Goal: Information Seeking & Learning: Learn about a topic

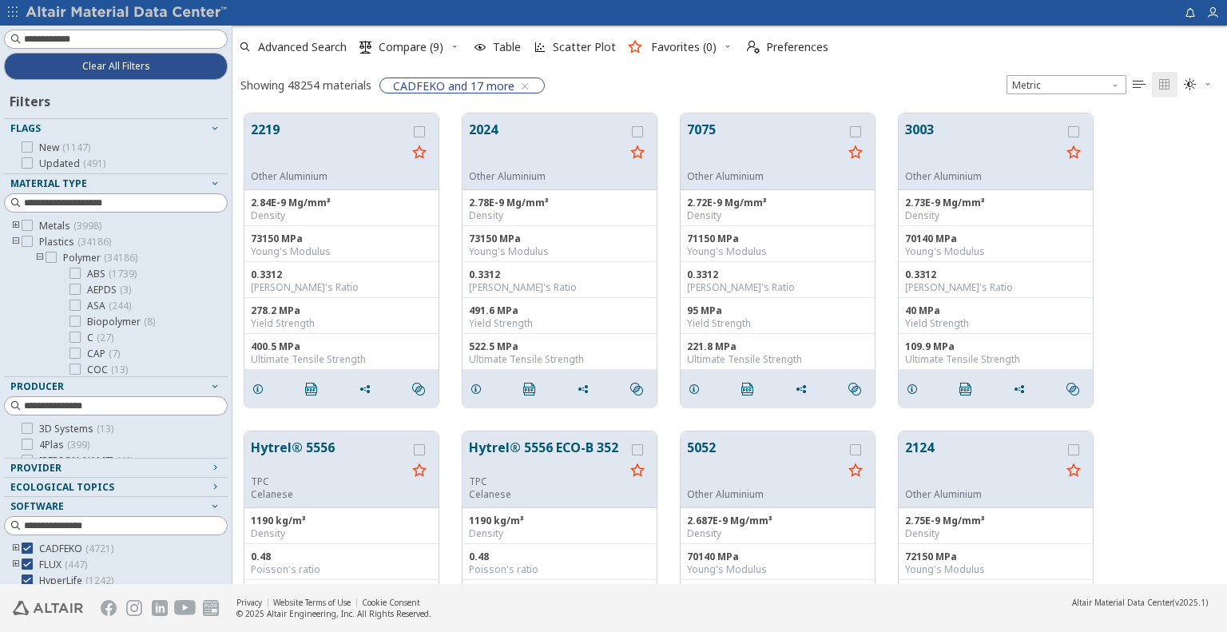
scroll to position [471, 983]
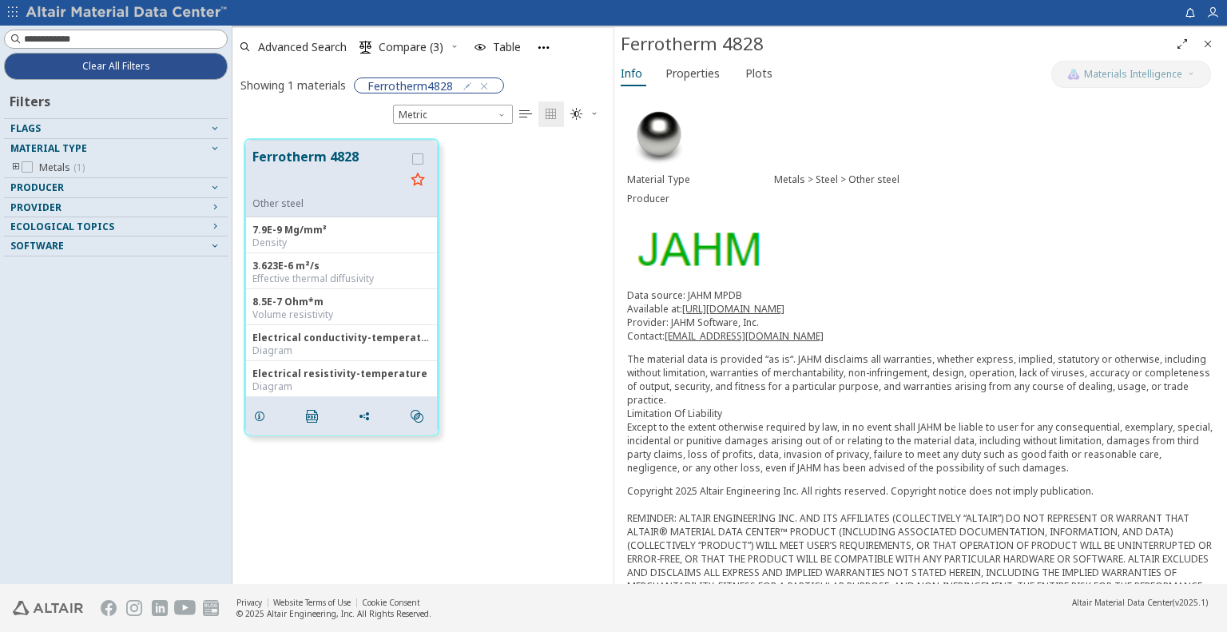
scroll to position [446, 369]
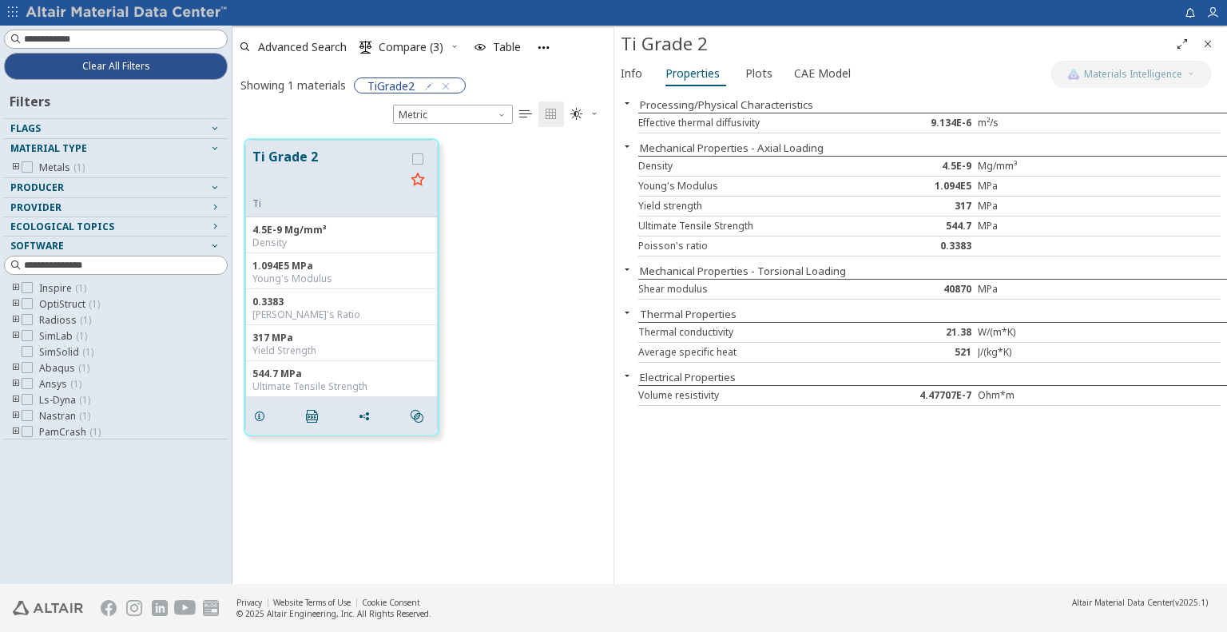
scroll to position [446, 369]
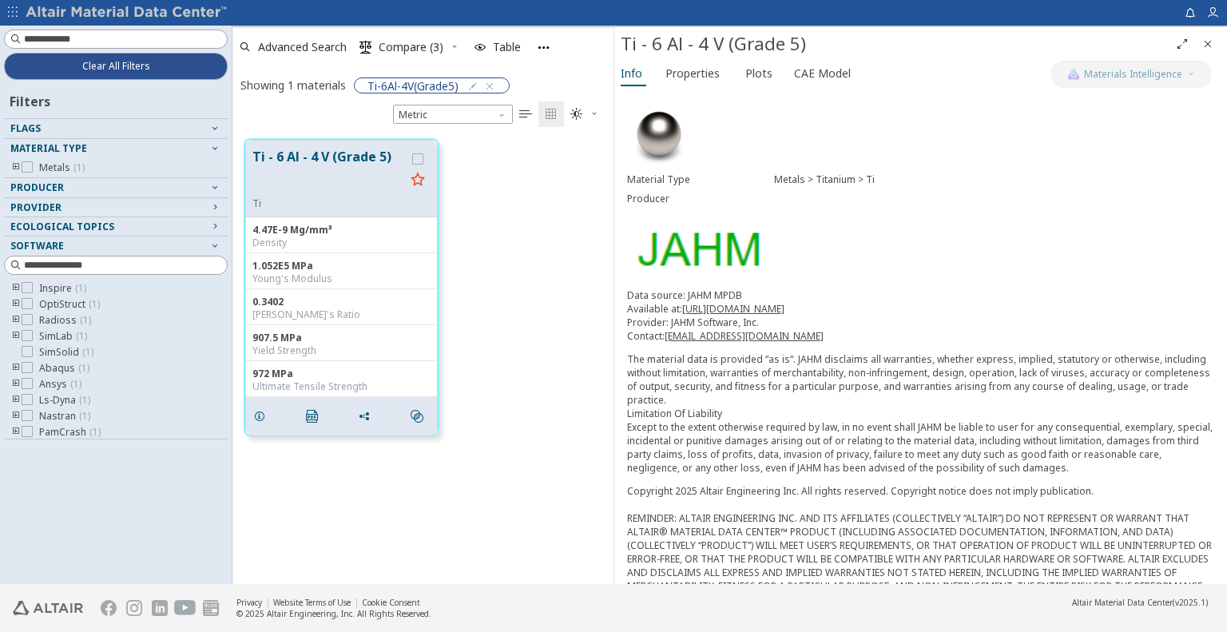
scroll to position [446, 369]
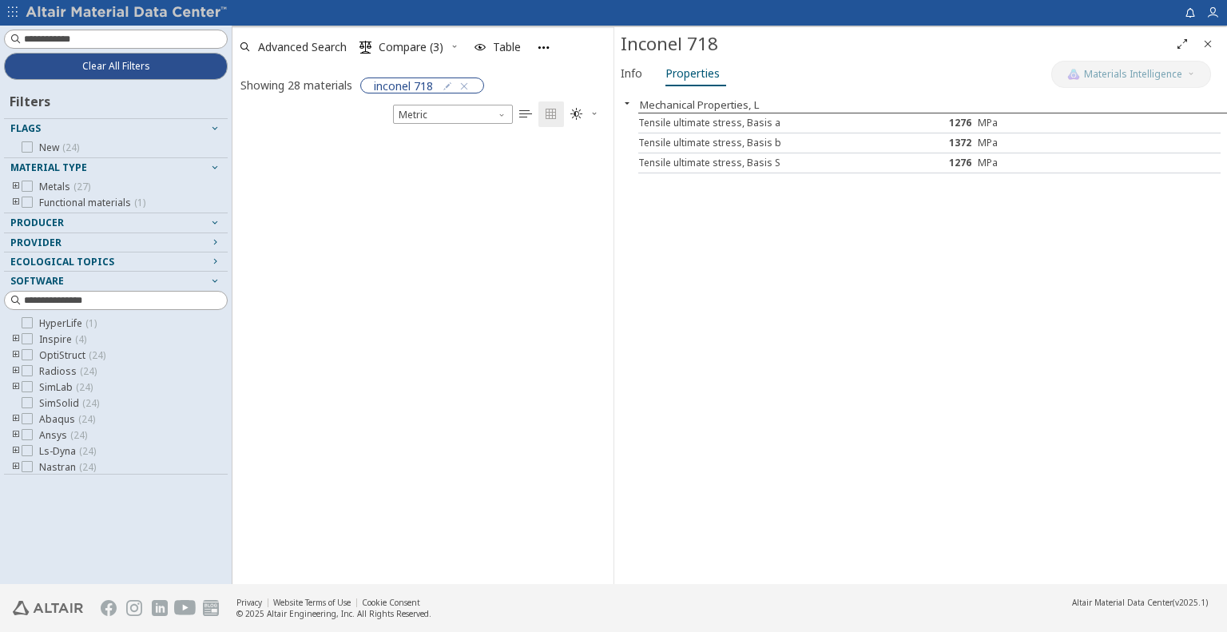
scroll to position [446, 369]
